Goal: Transaction & Acquisition: Subscribe to service/newsletter

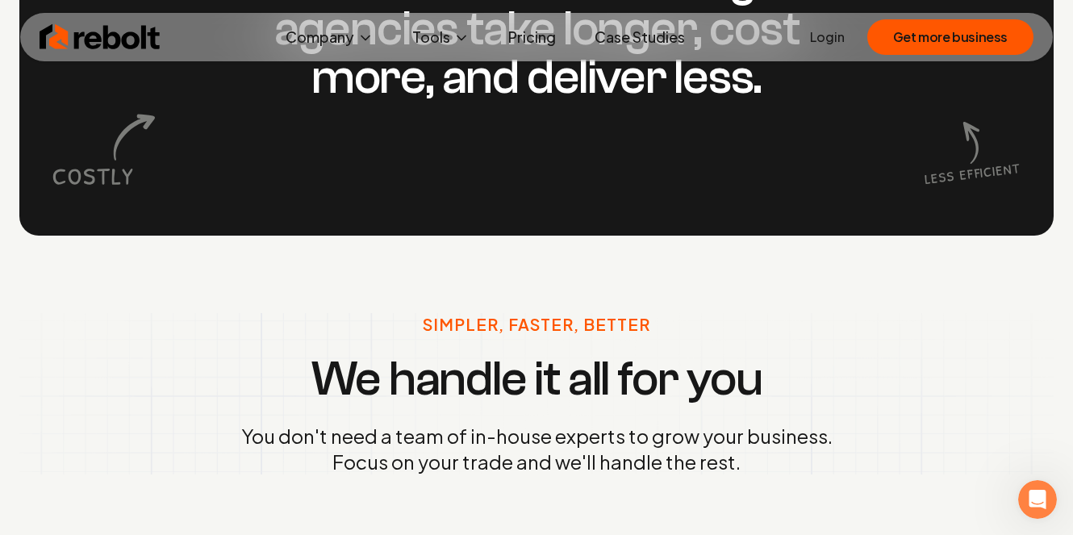
scroll to position [1745, 0]
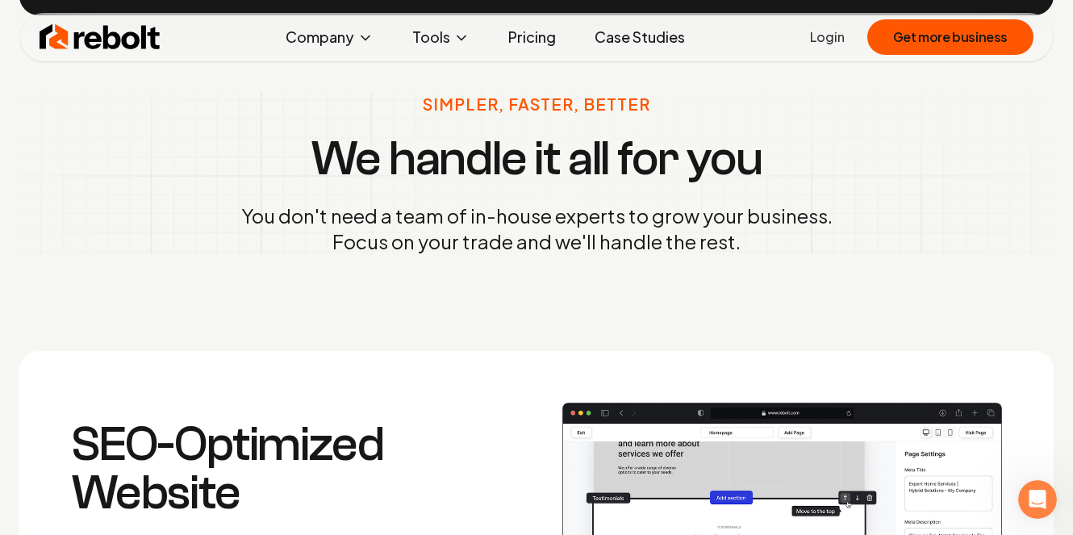
click at [532, 37] on link "Pricing" at bounding box center [531, 37] width 73 height 32
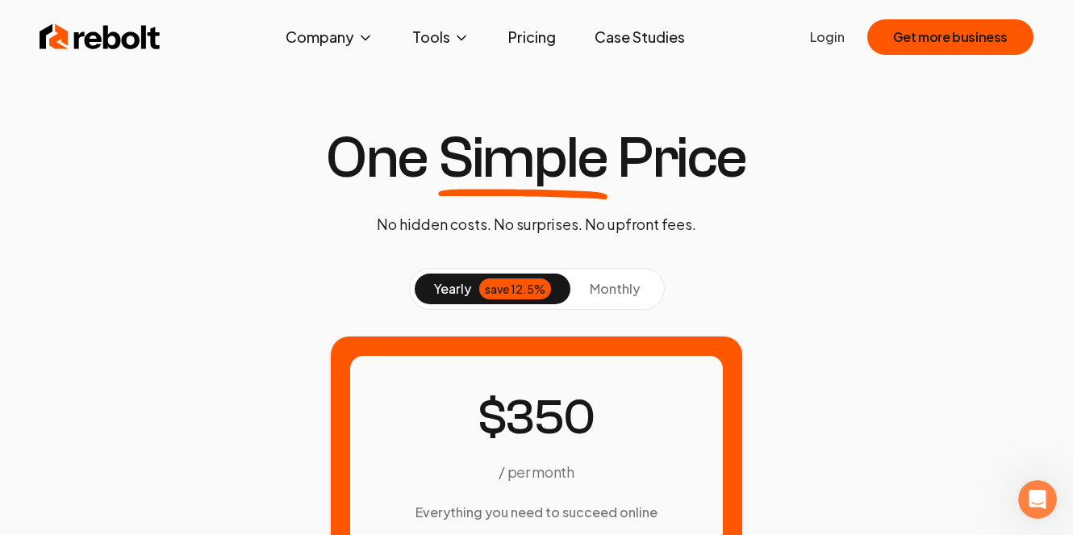
scroll to position [126, 0]
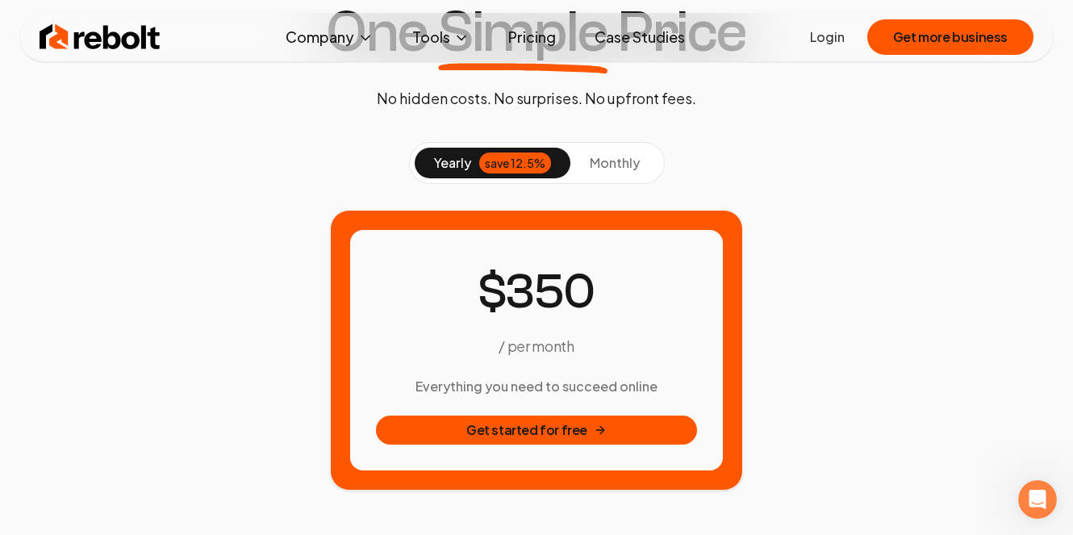
click at [611, 159] on span "monthly" at bounding box center [615, 162] width 50 height 17
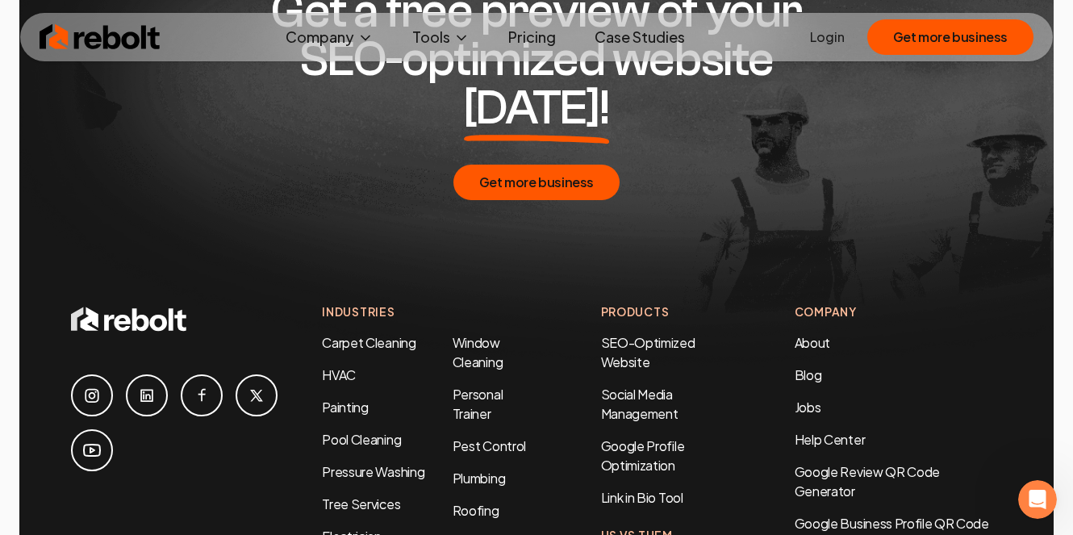
scroll to position [2896, 0]
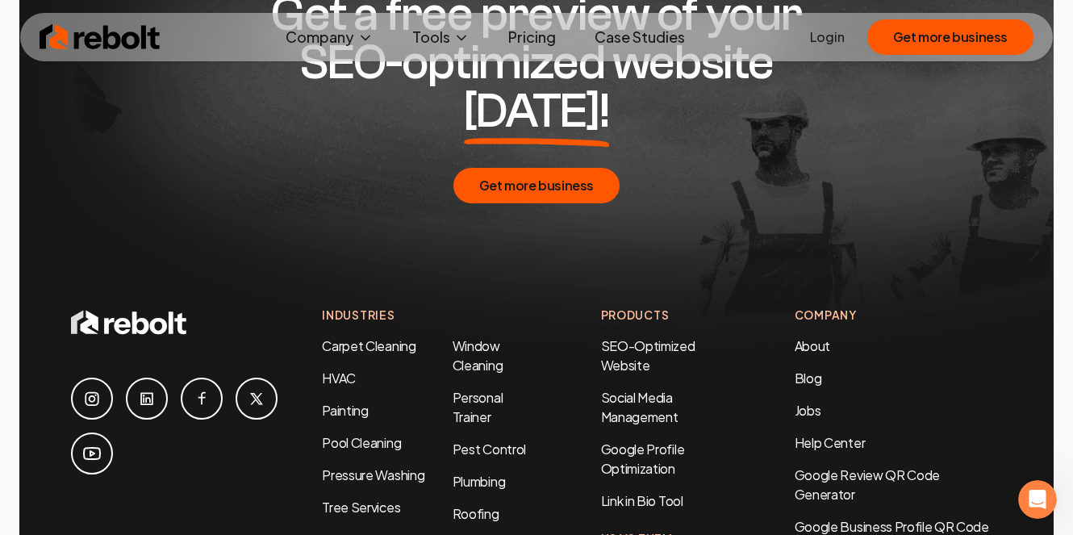
click at [815, 369] on li "Blog" at bounding box center [897, 378] width 207 height 19
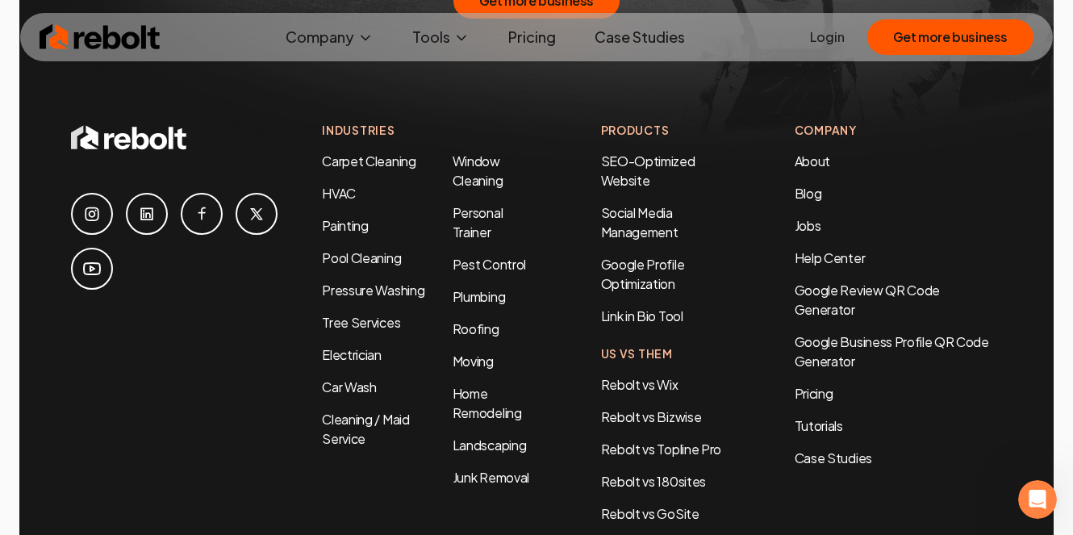
scroll to position [2877, 0]
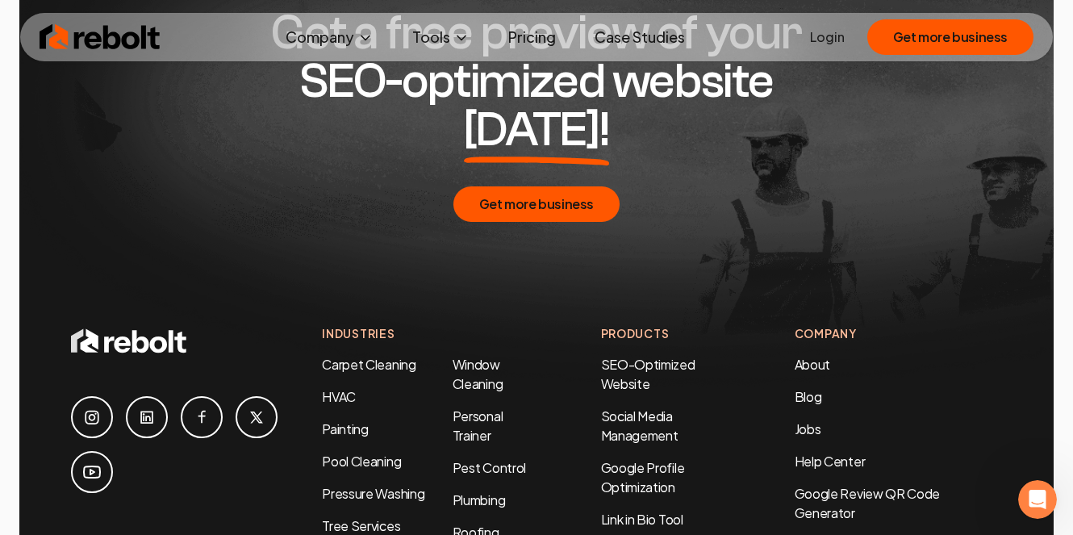
click at [665, 406] on li "Social Media Management" at bounding box center [665, 425] width 129 height 39
click at [656, 407] on link "Social Media Management" at bounding box center [639, 425] width 77 height 36
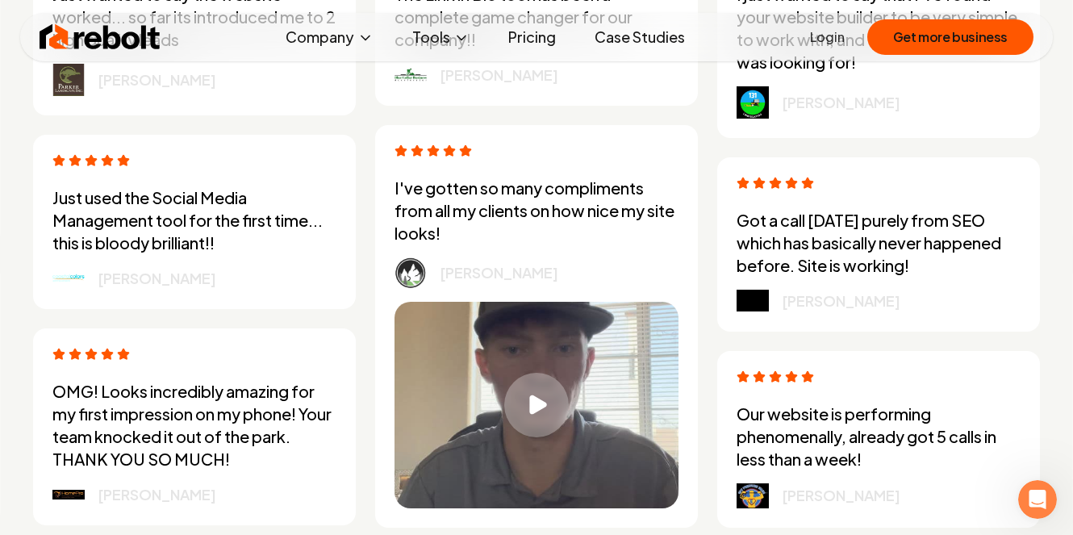
scroll to position [4351, 0]
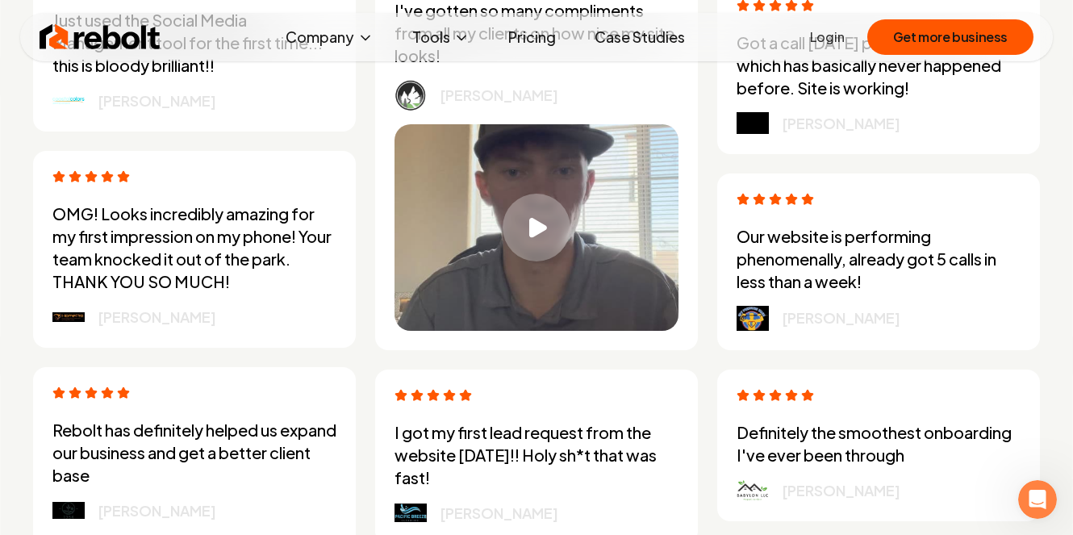
click at [544, 237] on icon "Play video" at bounding box center [538, 227] width 18 height 20
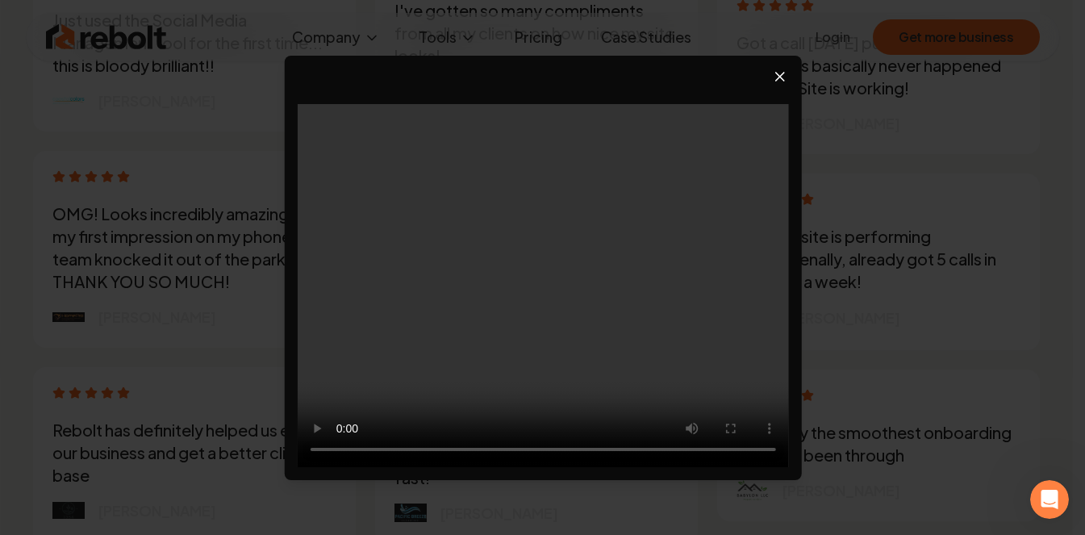
click at [777, 80] on icon "Close video player" at bounding box center [780, 77] width 8 height 8
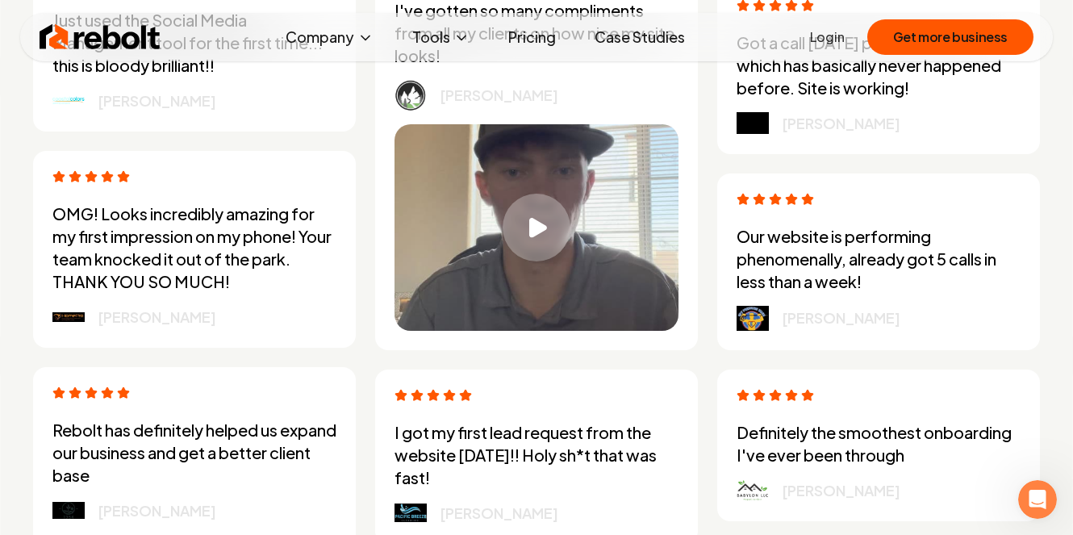
click at [534, 237] on icon "Play video" at bounding box center [538, 227] width 18 height 20
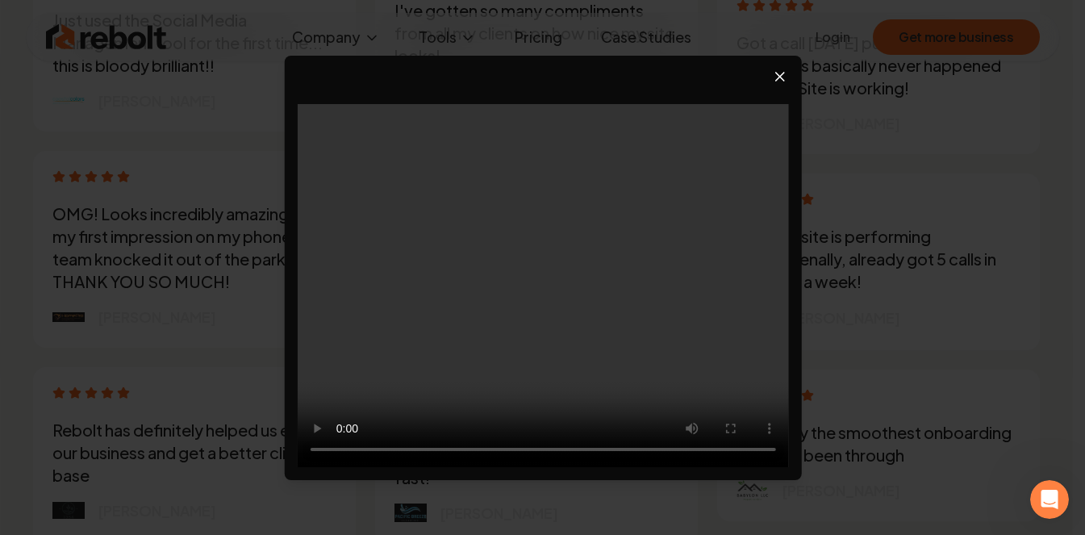
click at [534, 248] on video at bounding box center [542, 285] width 491 height 363
click at [786, 76] on icon "Close video player" at bounding box center [780, 77] width 16 height 16
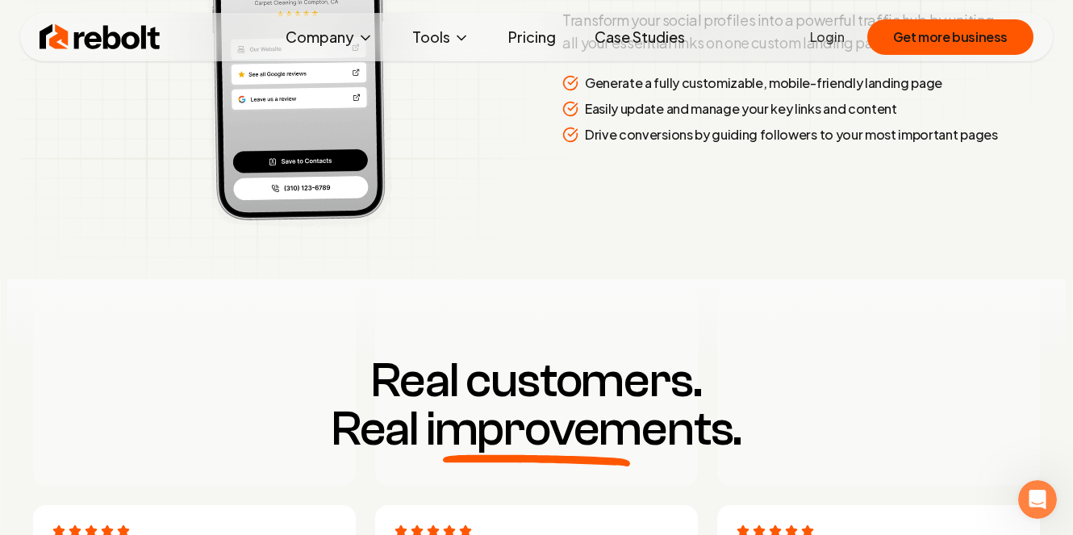
scroll to position [3063, 0]
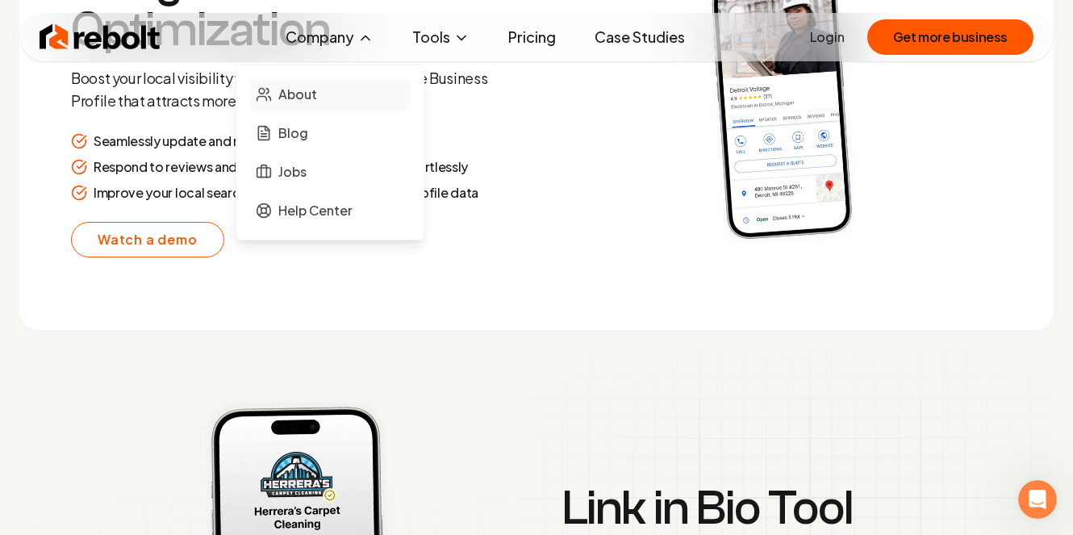
click at [302, 90] on span "About" at bounding box center [297, 94] width 39 height 19
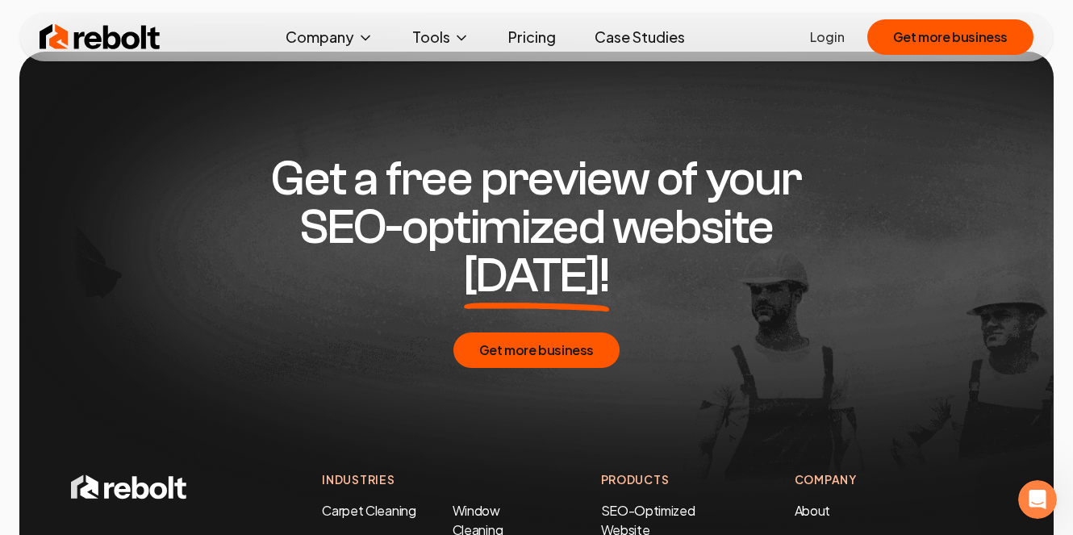
scroll to position [5659, 0]
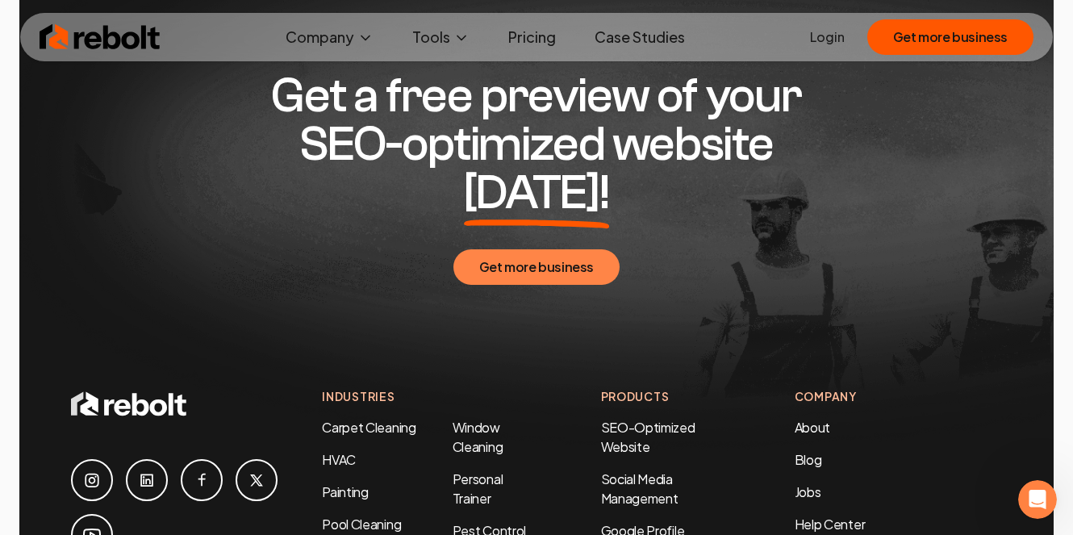
click at [532, 249] on button "Get more business" at bounding box center [536, 266] width 166 height 35
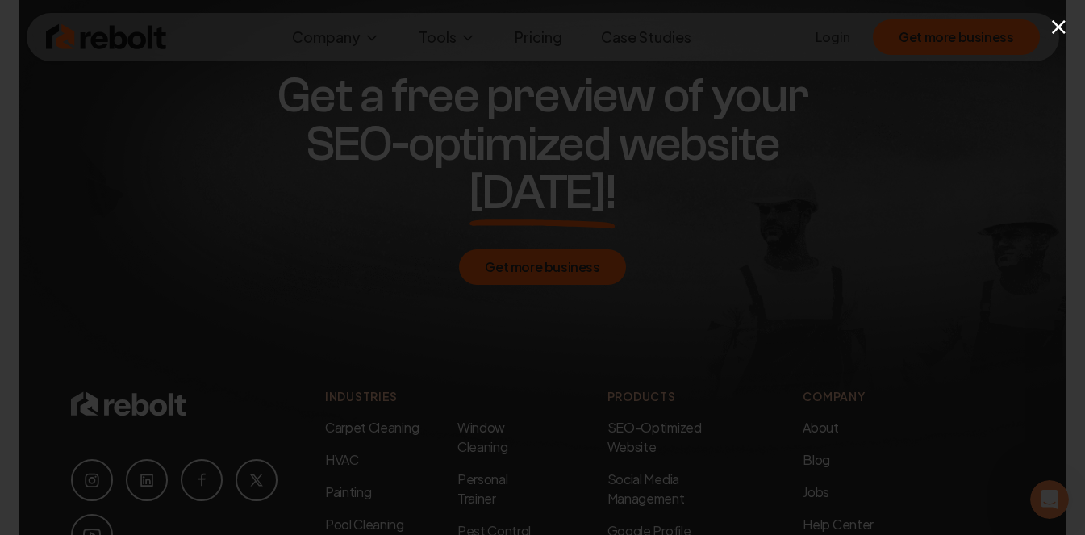
click at [1063, 30] on button "×" at bounding box center [1059, 26] width 20 height 36
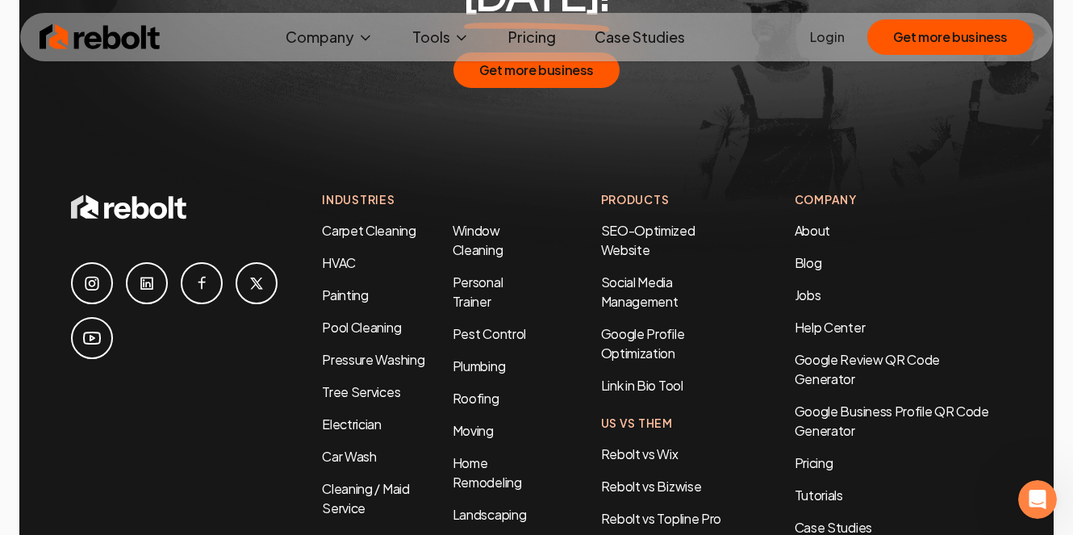
scroll to position [5943, 0]
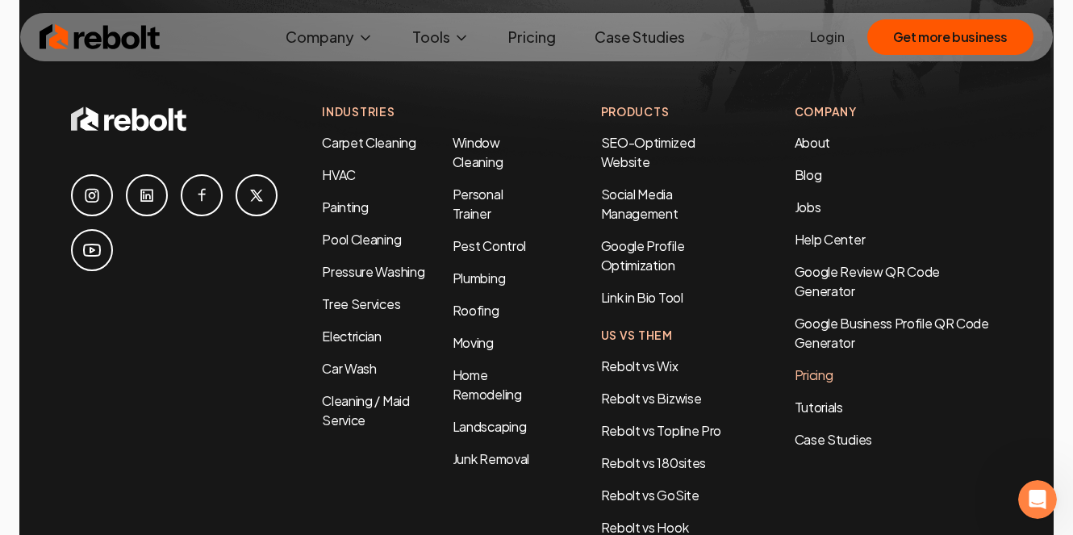
click at [803, 365] on link "Pricing" at bounding box center [897, 374] width 207 height 19
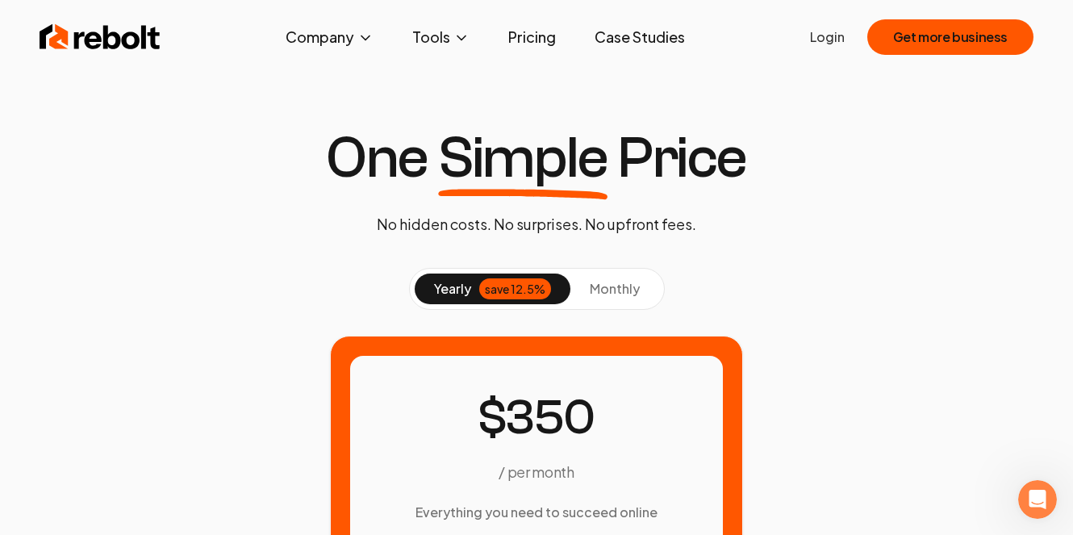
scroll to position [294, 0]
